Goal: Information Seeking & Learning: Learn about a topic

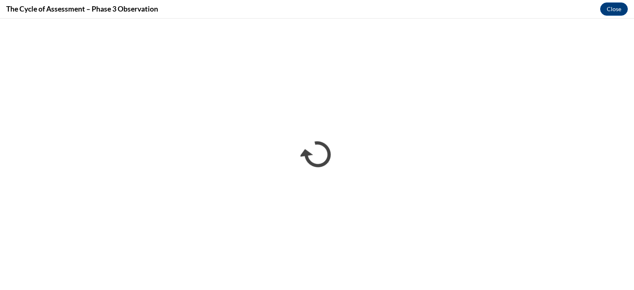
scroll to position [537, 0]
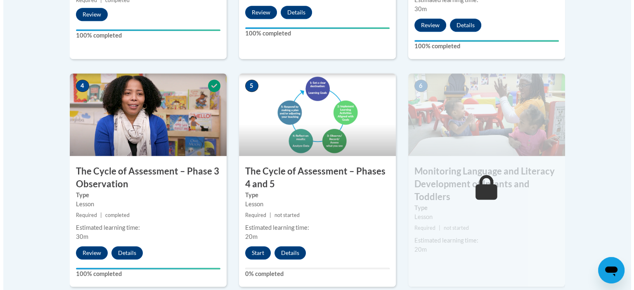
scroll to position [496, 0]
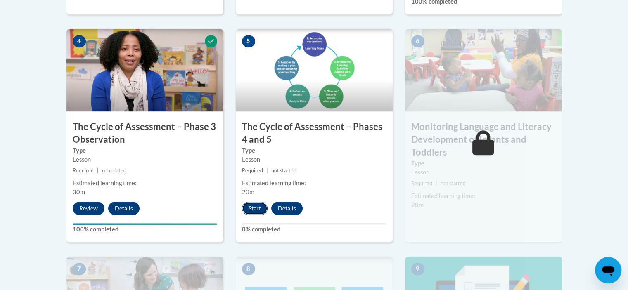
click at [250, 211] on button "Start" at bounding box center [255, 208] width 26 height 13
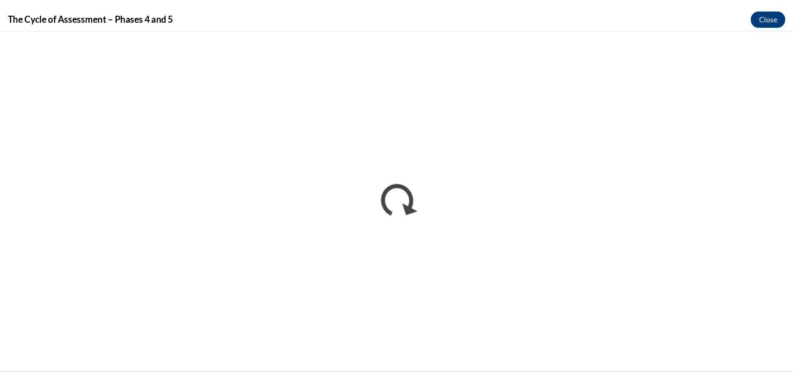
scroll to position [0, 0]
